Goal: Task Accomplishment & Management: Manage account settings

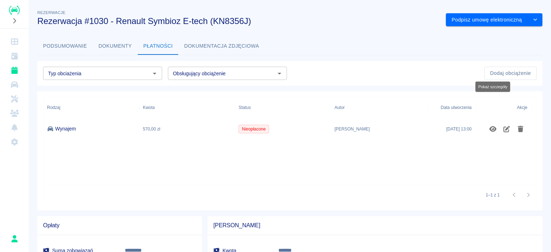
scroll to position [58, 0]
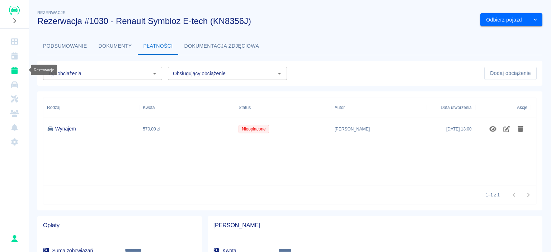
click at [11, 71] on icon "Rezerwacje" at bounding box center [14, 70] width 9 height 7
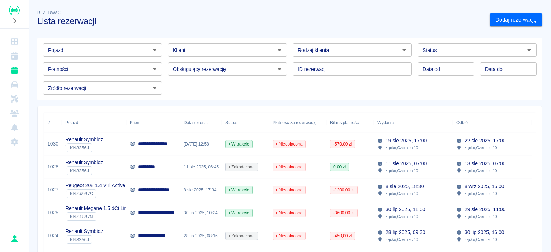
click at [101, 137] on p "Renault Symbioz" at bounding box center [84, 140] width 38 height 8
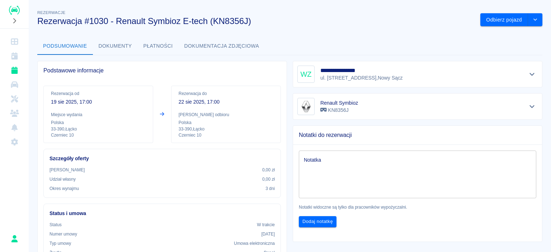
click at [131, 50] on button "Dokumenty" at bounding box center [115, 46] width 45 height 17
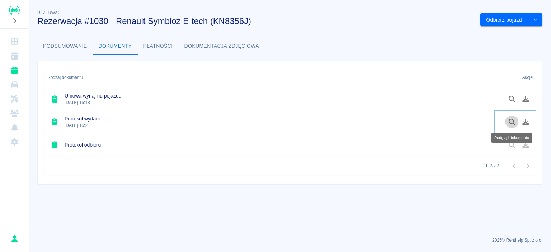
click at [513, 117] on button "Podgląd dokumentu" at bounding box center [513, 122] width 14 height 12
click at [516, 99] on icon "Podgląd dokumentu" at bounding box center [512, 99] width 8 height 6
click at [75, 42] on button "Podsumowanie" at bounding box center [65, 46] width 56 height 17
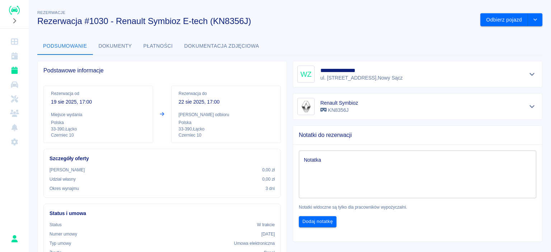
click at [80, 102] on p "19 sie 2025, 17:00" at bounding box center [98, 102] width 95 height 8
click at [157, 53] on button "Płatności" at bounding box center [158, 46] width 41 height 17
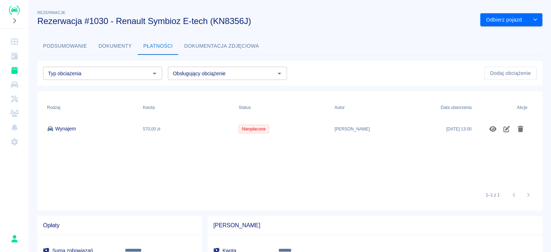
click at [216, 44] on button "Dokumentacja zdjęciowa" at bounding box center [222, 46] width 87 height 17
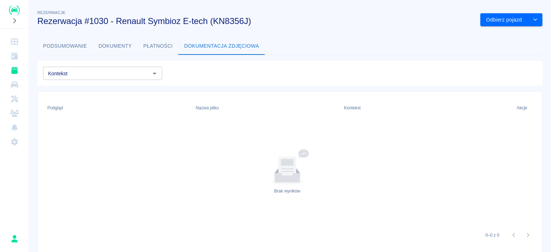
click at [156, 51] on button "Płatności" at bounding box center [158, 46] width 41 height 17
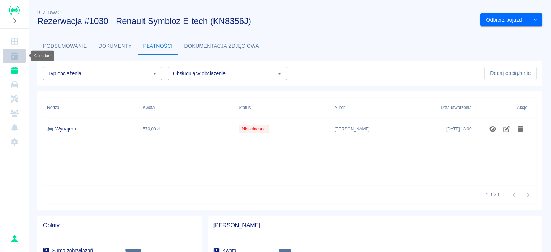
click at [12, 60] on link "Kalendarz" at bounding box center [14, 56] width 23 height 14
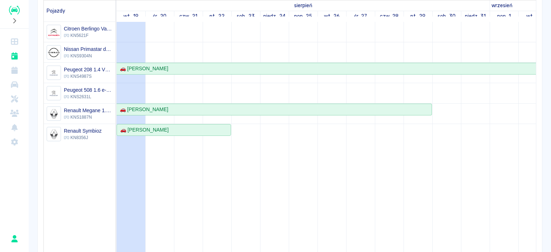
scroll to position [72, 0]
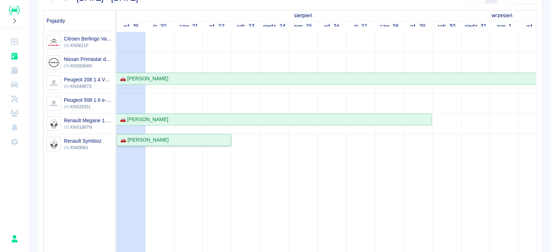
click at [142, 142] on div "🚗 Waldemar Zięcina" at bounding box center [142, 140] width 51 height 8
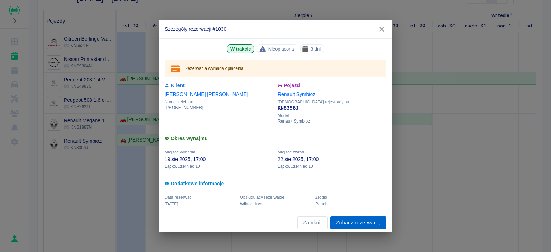
click at [347, 222] on link "Zobacz rezerwację" at bounding box center [359, 222] width 56 height 13
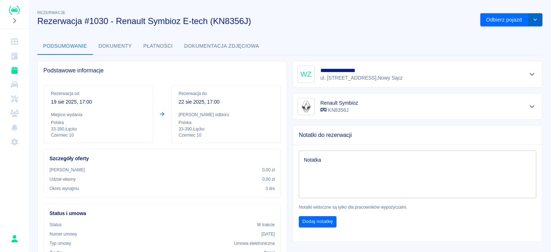
click at [528, 20] on button "drop-down" at bounding box center [535, 19] width 14 height 13
click at [491, 36] on li "Przedłuż rezerwację" at bounding box center [506, 35] width 61 height 12
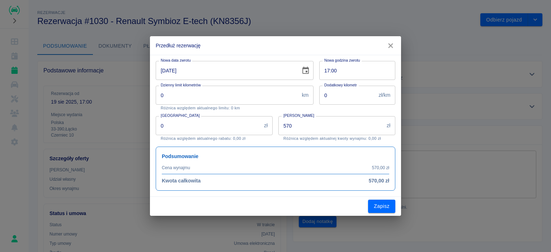
click at [390, 43] on icon "button" at bounding box center [390, 46] width 9 height 8
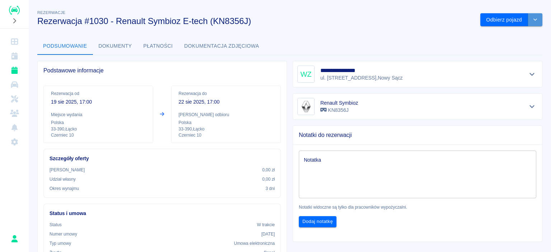
click at [534, 23] on button "drop-down" at bounding box center [535, 19] width 14 height 13
click at [370, 28] on div "**********" at bounding box center [290, 239] width 523 height 473
